Goal: Task Accomplishment & Management: Use online tool/utility

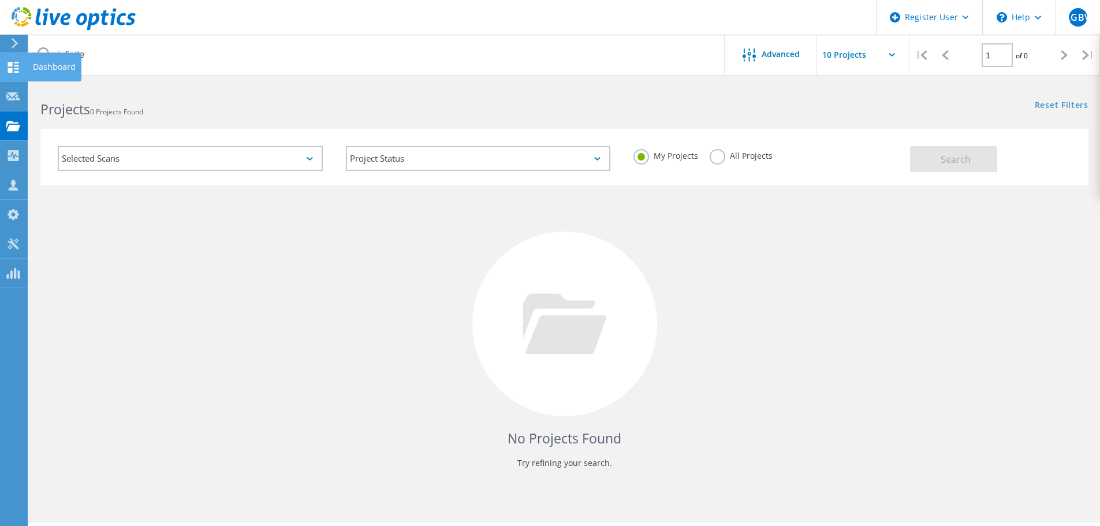
click at [17, 64] on icon at bounding box center [13, 67] width 14 height 11
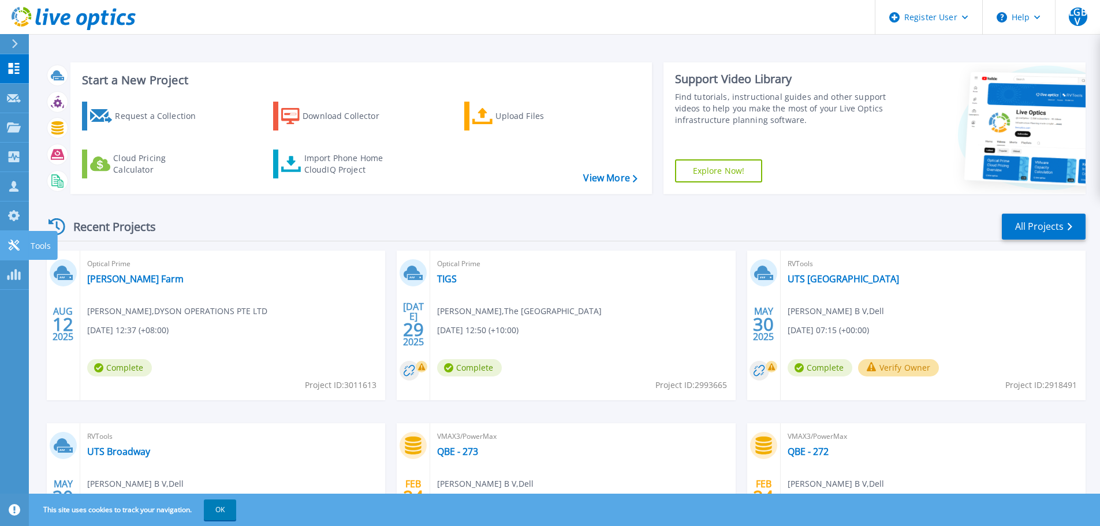
click at [15, 243] on icon at bounding box center [13, 245] width 11 height 11
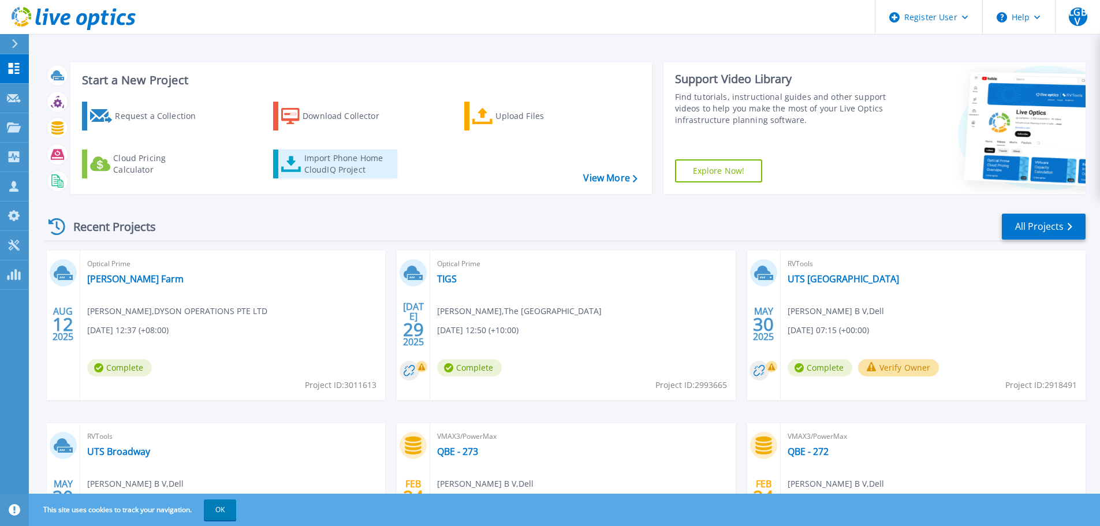
click at [341, 168] on div "Import Phone Home CloudIQ Project" at bounding box center [349, 163] width 90 height 23
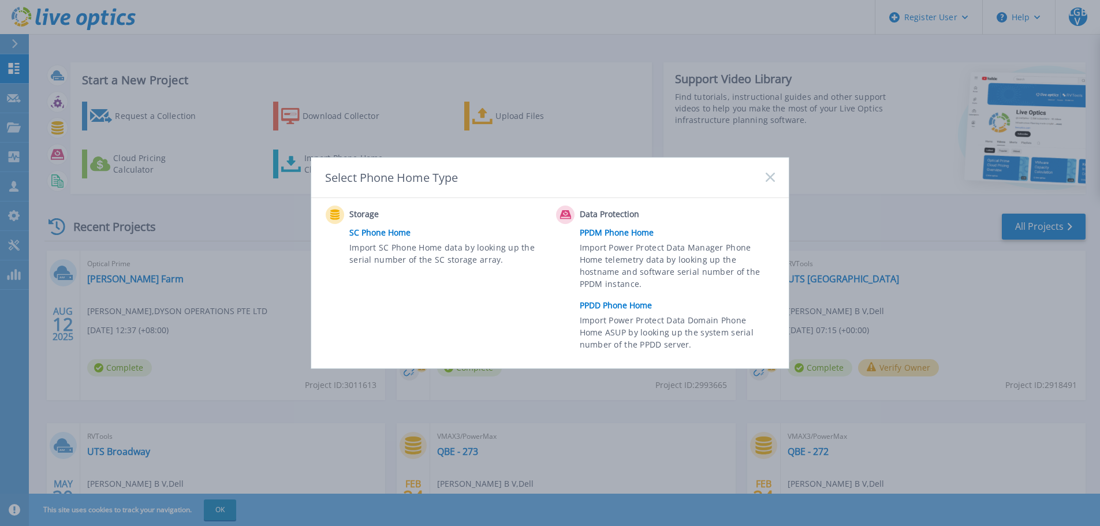
click at [616, 302] on link "PPDD Phone Home" at bounding box center [680, 305] width 201 height 17
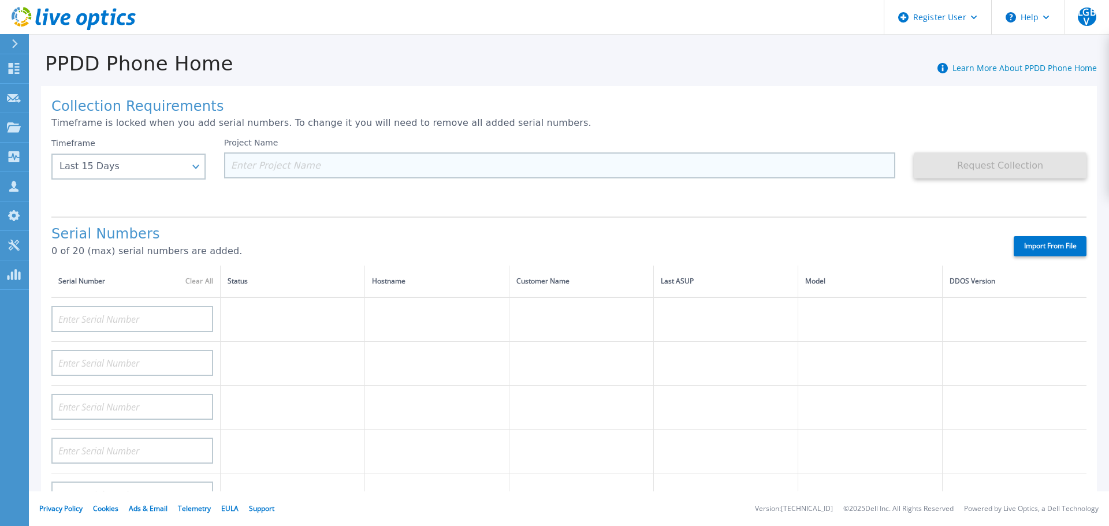
click at [271, 162] on input at bounding box center [560, 165] width 672 height 26
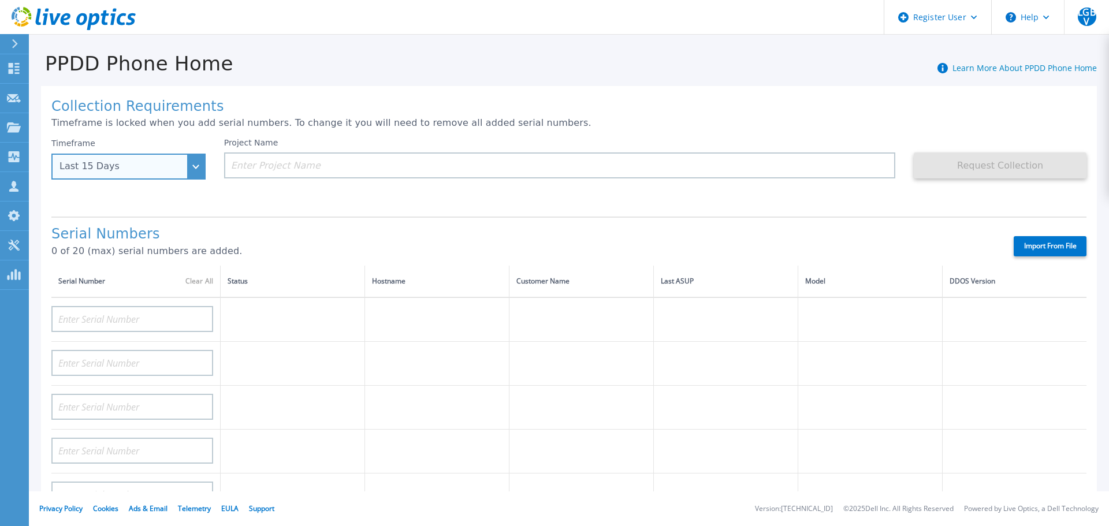
click at [199, 169] on div "Last 15 Days" at bounding box center [128, 167] width 154 height 26
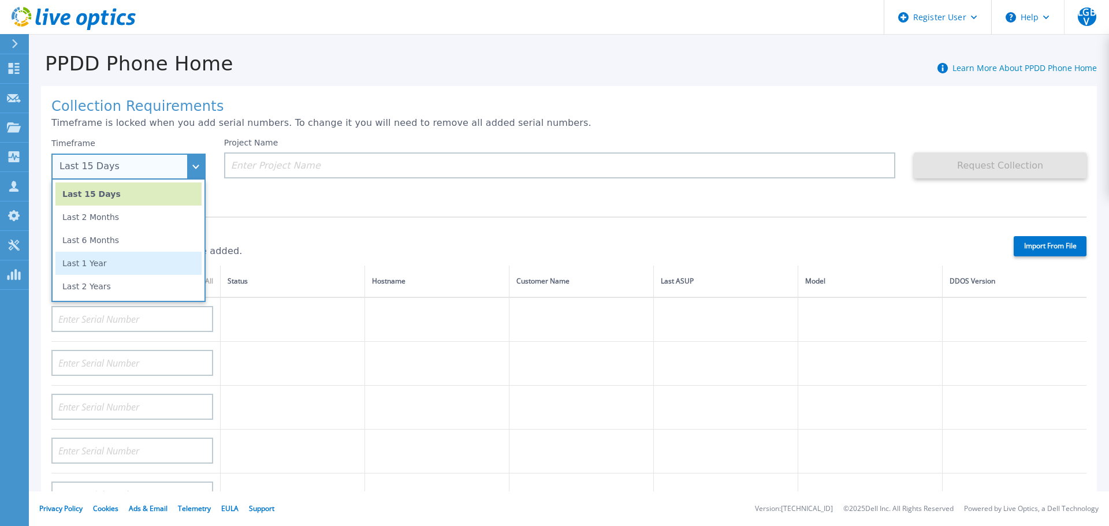
click at [172, 262] on li "Last 1 Year" at bounding box center [128, 263] width 146 height 23
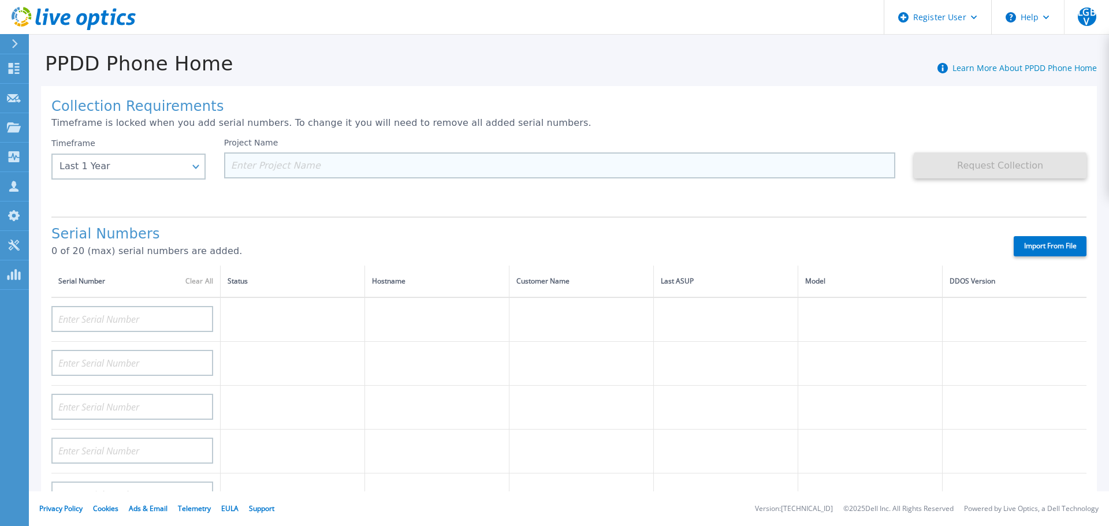
click at [247, 166] on input at bounding box center [560, 165] width 672 height 26
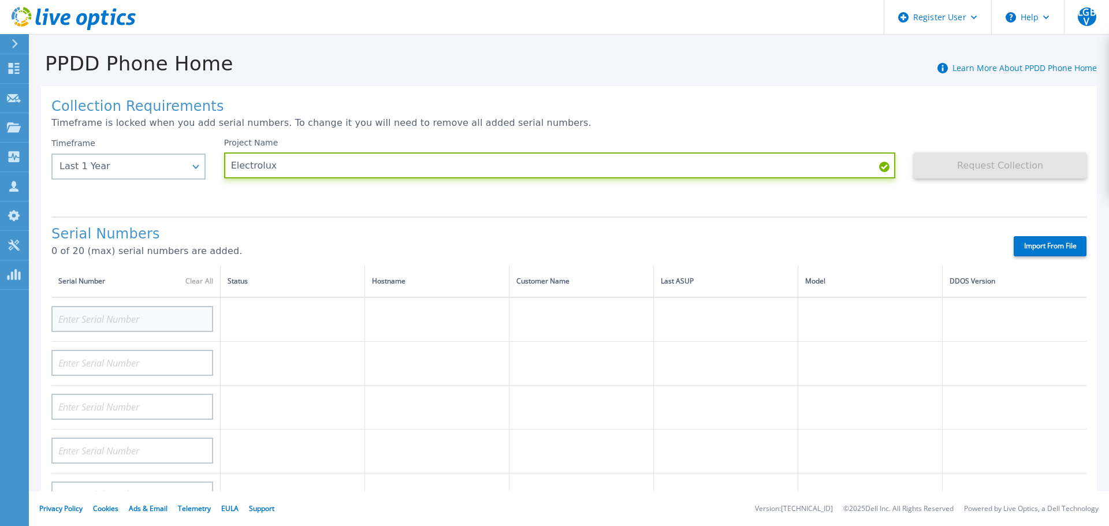
type input "Electrolux"
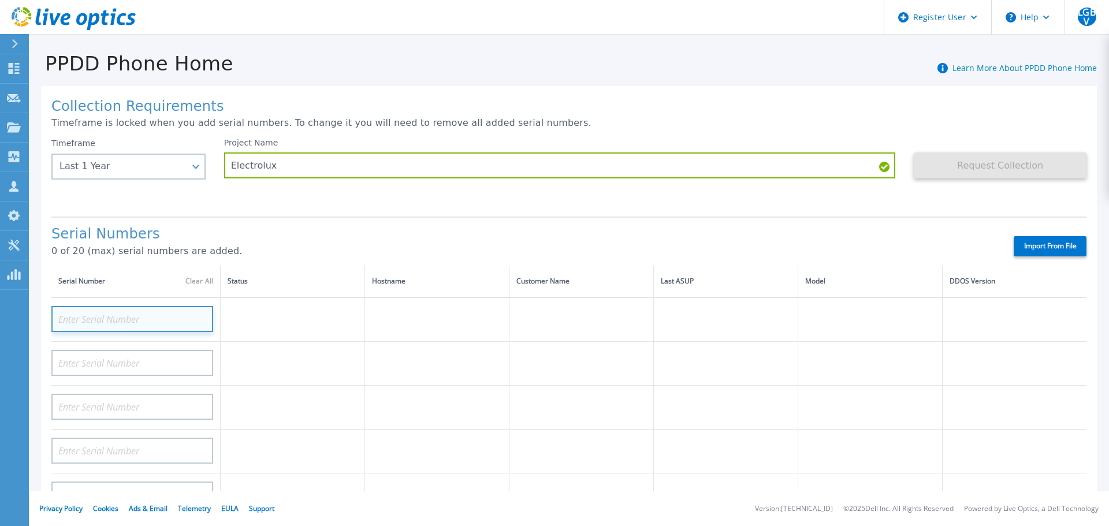
click at [182, 324] on input at bounding box center [132, 319] width 162 height 26
type input "CKM00191200993"
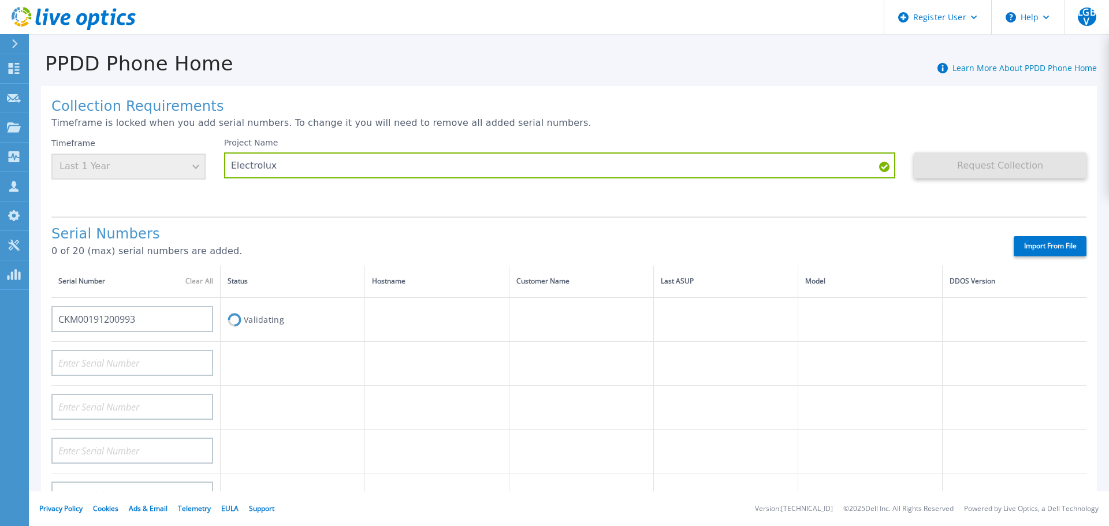
click at [279, 242] on h1 "Serial Numbers" at bounding box center [522, 234] width 942 height 16
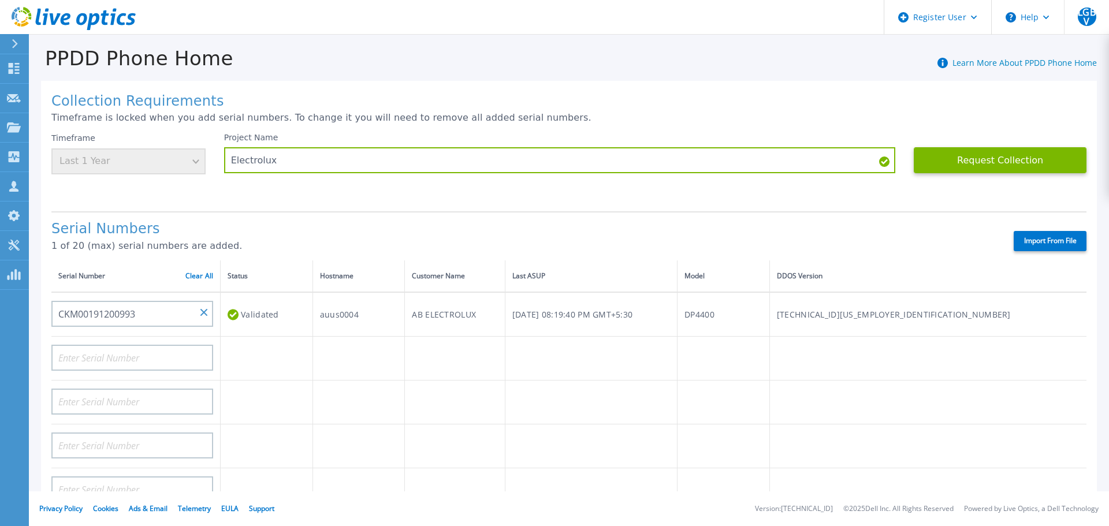
scroll to position [6, 0]
click at [937, 62] on icon at bounding box center [942, 62] width 10 height 10
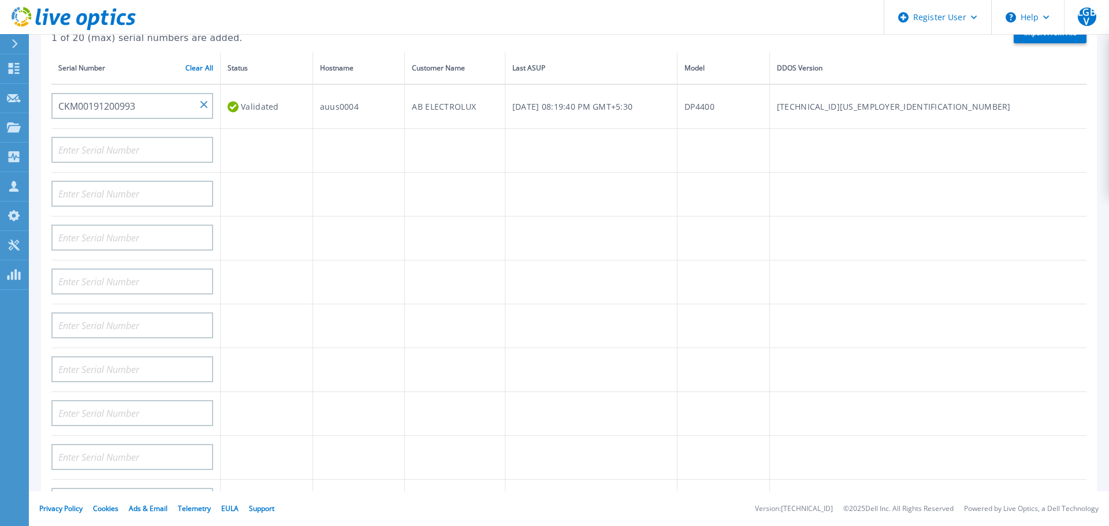
scroll to position [0, 0]
